Goal: Task Accomplishment & Management: Manage account settings

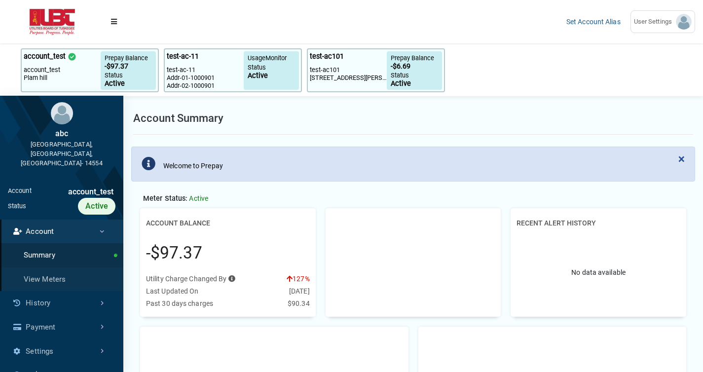
scroll to position [171, 123]
click at [594, 23] on link "Set Account Alias" at bounding box center [593, 22] width 54 height 8
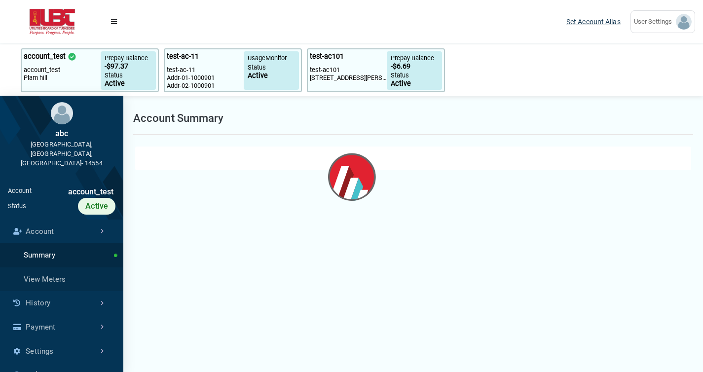
select select "25 per page"
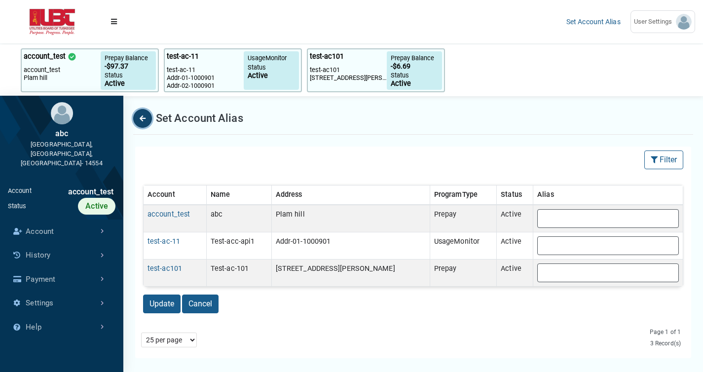
click at [138, 118] on button "Back" at bounding box center [142, 118] width 19 height 19
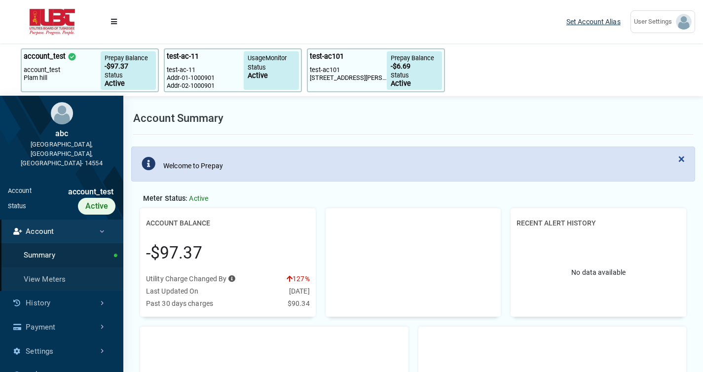
click at [595, 25] on link "Set Account Alias" at bounding box center [593, 22] width 54 height 8
select select "25 per page"
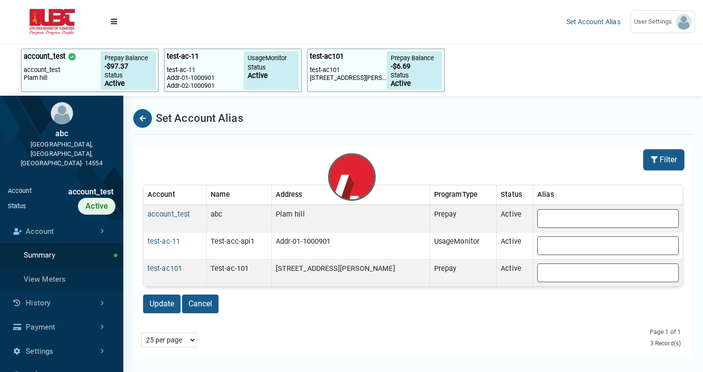
click at [681, 160] on button "Filter" at bounding box center [663, 159] width 39 height 19
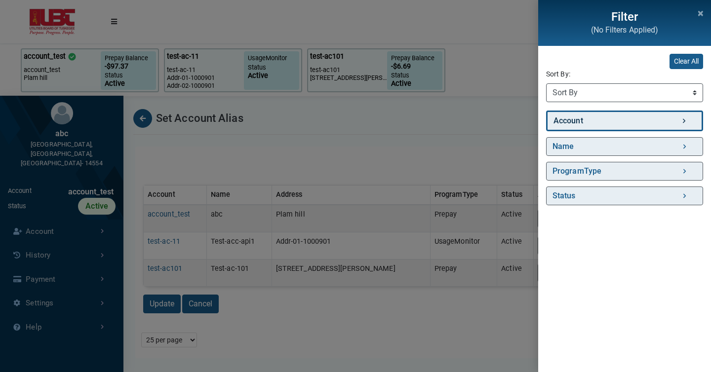
click at [579, 123] on link "Account" at bounding box center [624, 121] width 157 height 21
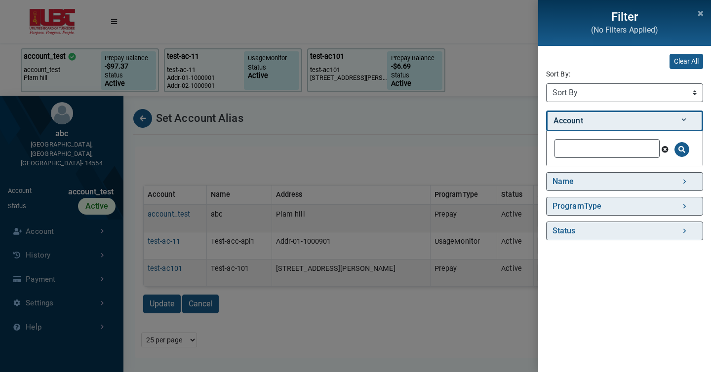
click at [582, 123] on link "Account" at bounding box center [624, 121] width 157 height 21
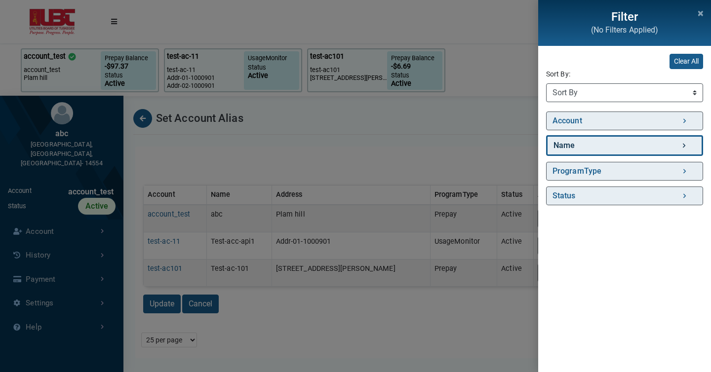
click at [607, 150] on link "Name" at bounding box center [624, 145] width 157 height 21
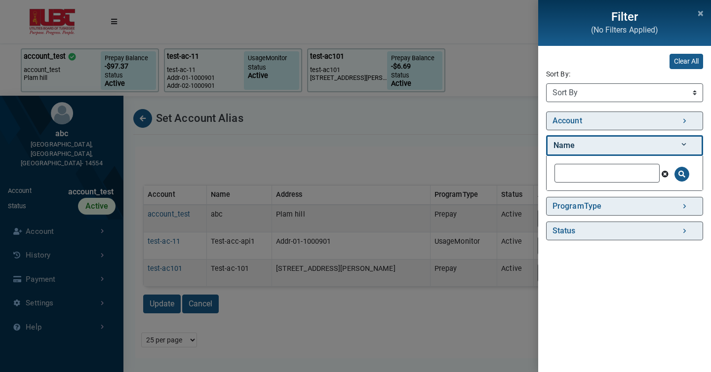
click at [607, 150] on link "Name" at bounding box center [624, 145] width 157 height 21
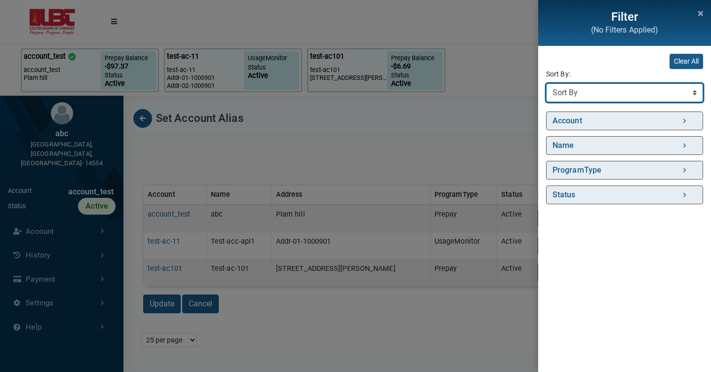
click at [588, 94] on select "Sort By Account (Asc) Account (Desc) Name (Asc) Name (Desc) ProgramType (Asc) P…" at bounding box center [624, 92] width 157 height 19
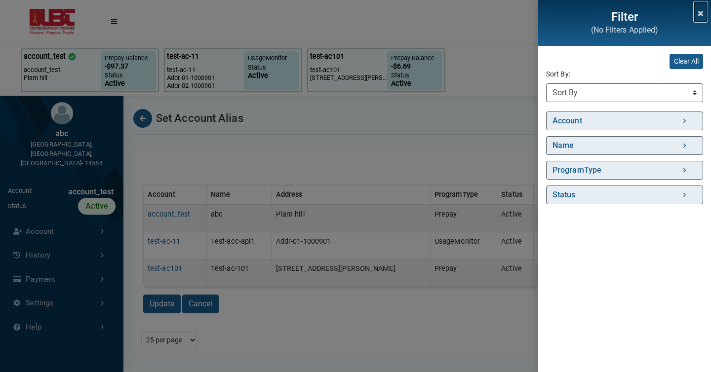
click at [695, 14] on icon "Close" at bounding box center [700, 13] width 5 height 7
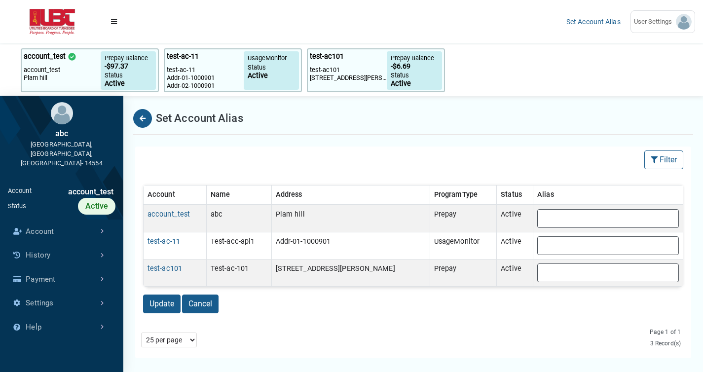
click at [441, 116] on div "Set Account Alias" at bounding box center [413, 118] width 560 height 33
click at [76, 66] on p "account_test" at bounding box center [62, 70] width 77 height 8
